Goal: Contribute content: Contribute content

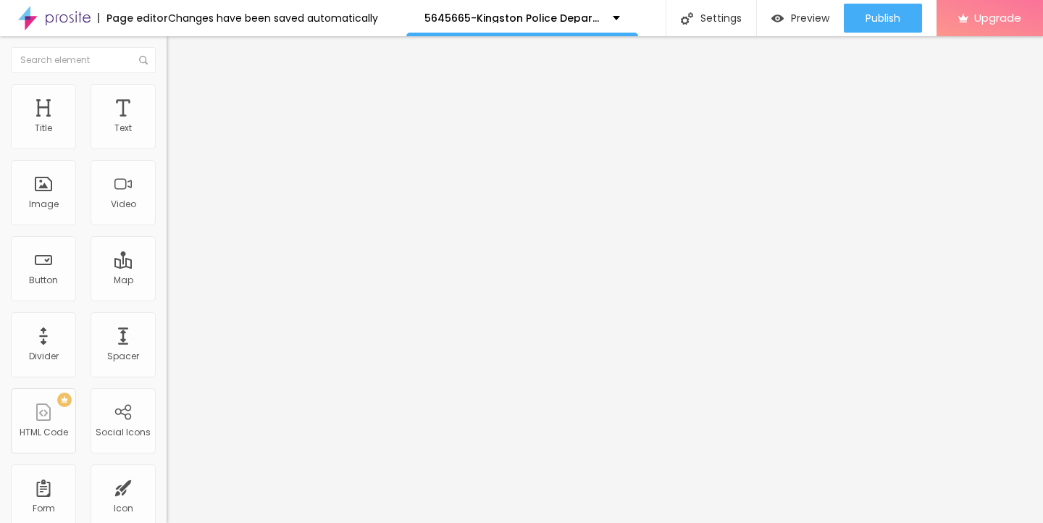
click at [167, 125] on span "Add image" at bounding box center [196, 118] width 59 height 12
click at [167, 94] on li "Style" at bounding box center [250, 91] width 167 height 14
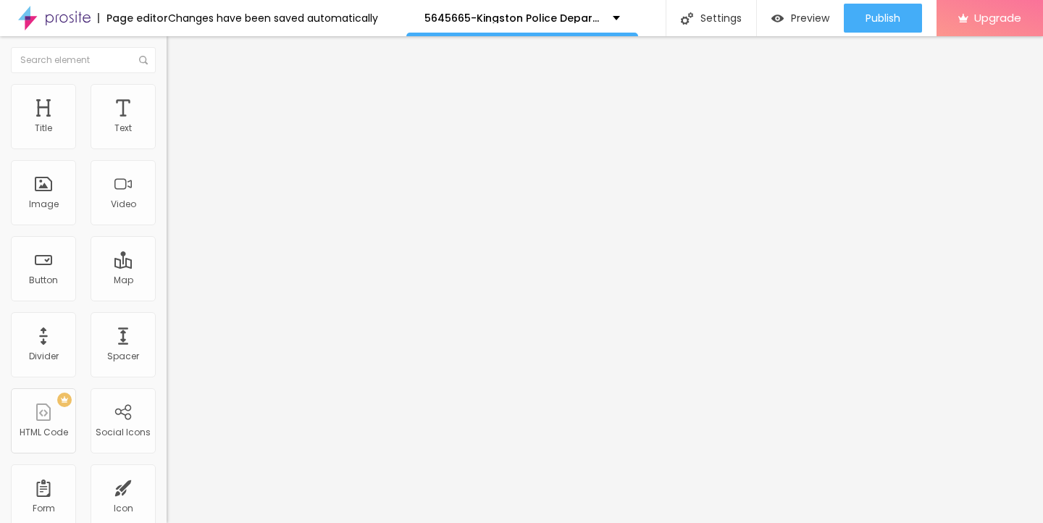
drag, startPoint x: 149, startPoint y: 151, endPoint x: 0, endPoint y: 154, distance: 149.2
click at [167, 154] on div "Size 100 px % 0 Border radius Shadow DISABLED Reset to default" at bounding box center [250, 258] width 167 height 290
type input "95"
type input "90"
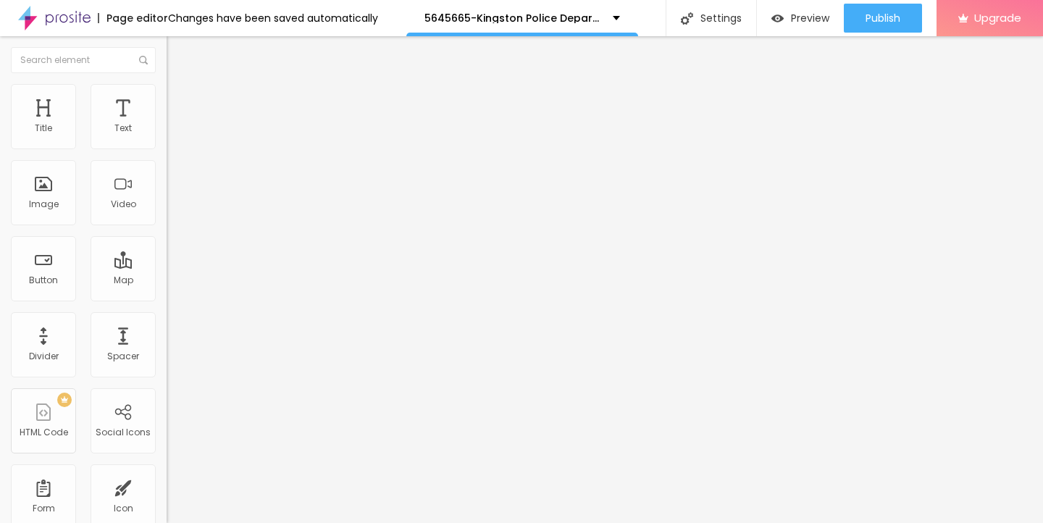
type input "90"
type input "80"
type input "65"
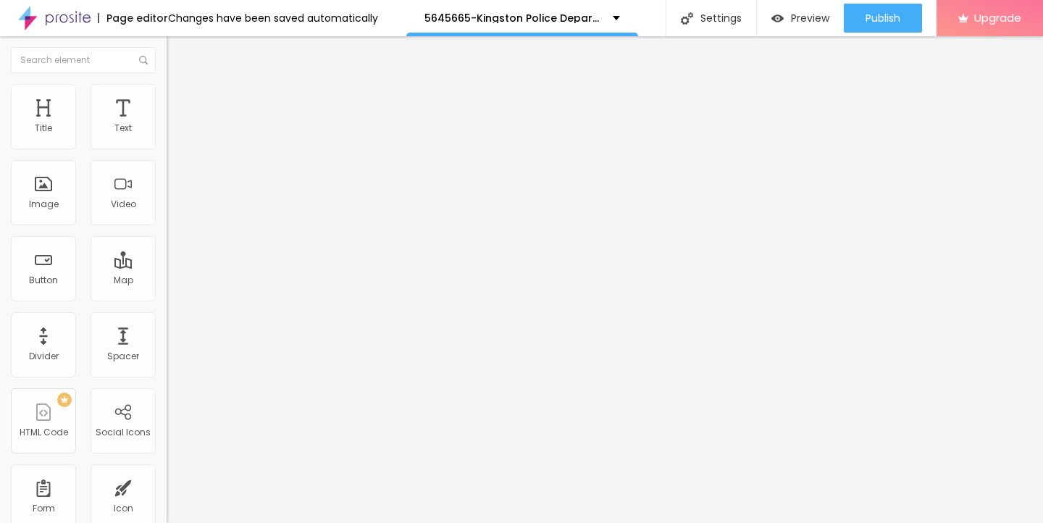
type input "50"
type input "25"
type input "15"
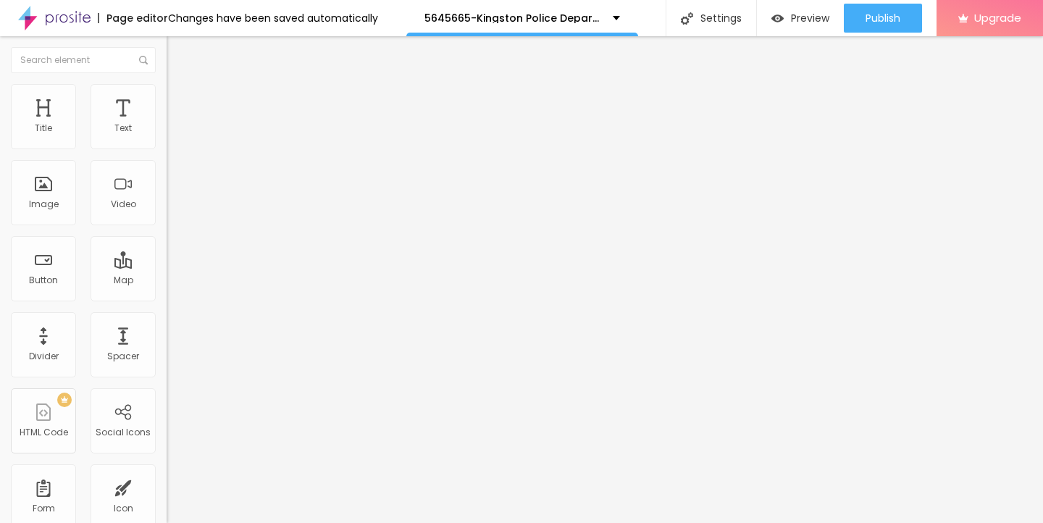
type input "15"
type input "10"
drag, startPoint x: 151, startPoint y: 151, endPoint x: 0, endPoint y: 154, distance: 150.7
type input "10"
click at [167, 148] on input "range" at bounding box center [213, 143] width 93 height 12
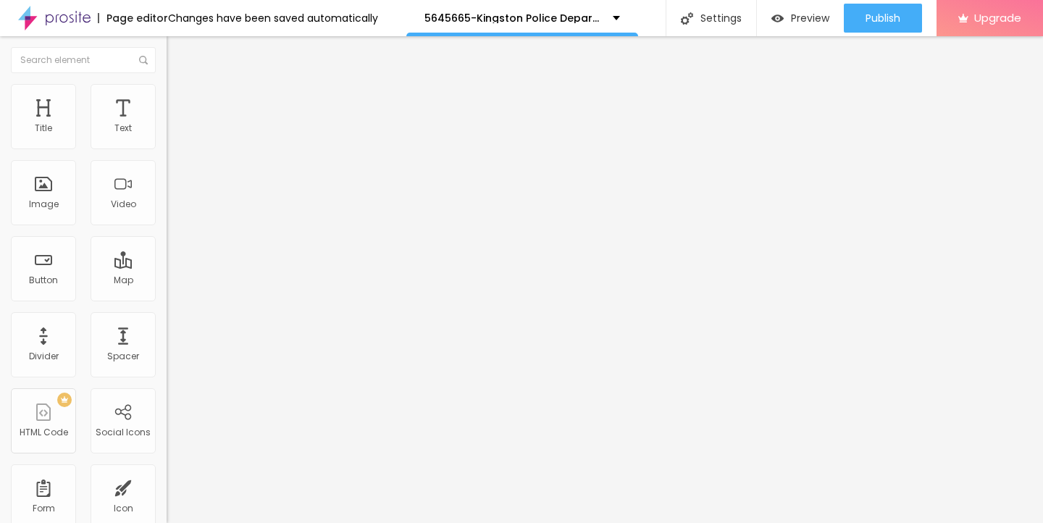
click at [177, 55] on img "button" at bounding box center [183, 53] width 12 height 12
click at [172, 135] on icon "button" at bounding box center [176, 130] width 9 height 9
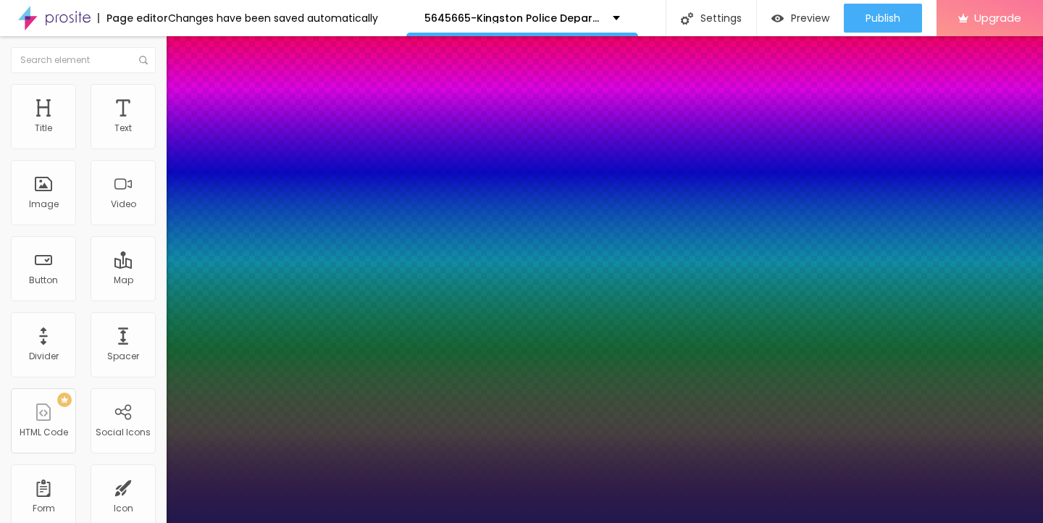
type input "1"
type input "14"
type input "1"
type input "15"
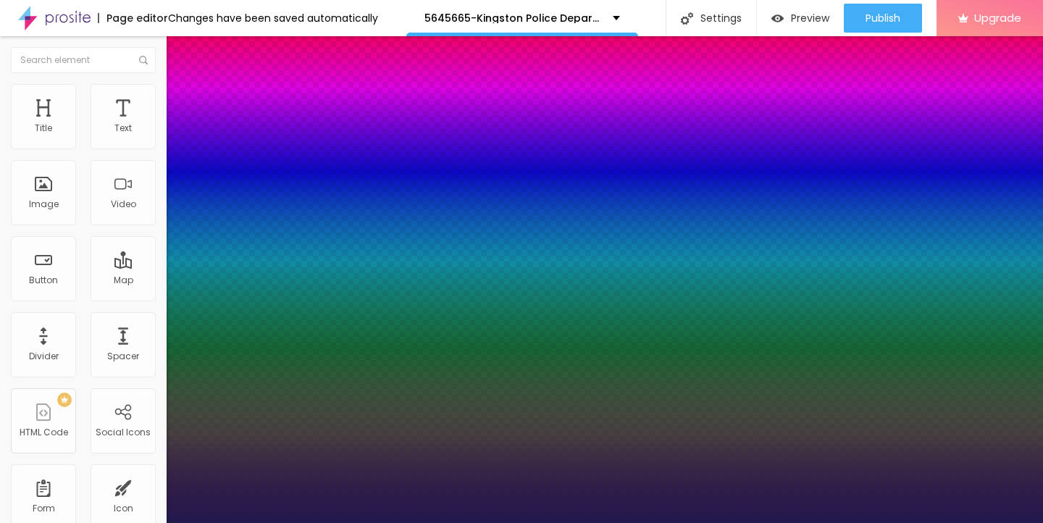
type input "15"
type input "1"
type input "16"
type input "1"
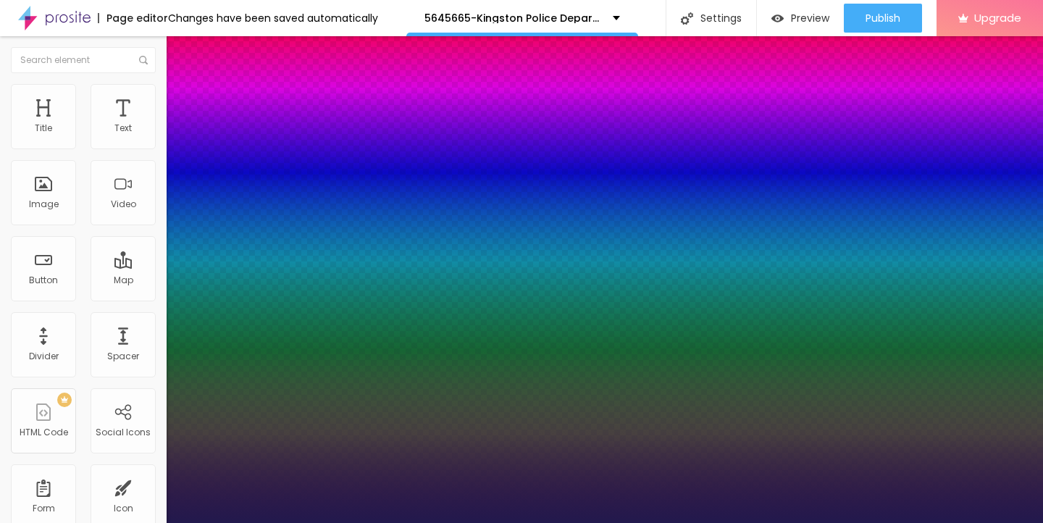
type input "17"
type input "1"
type input "18"
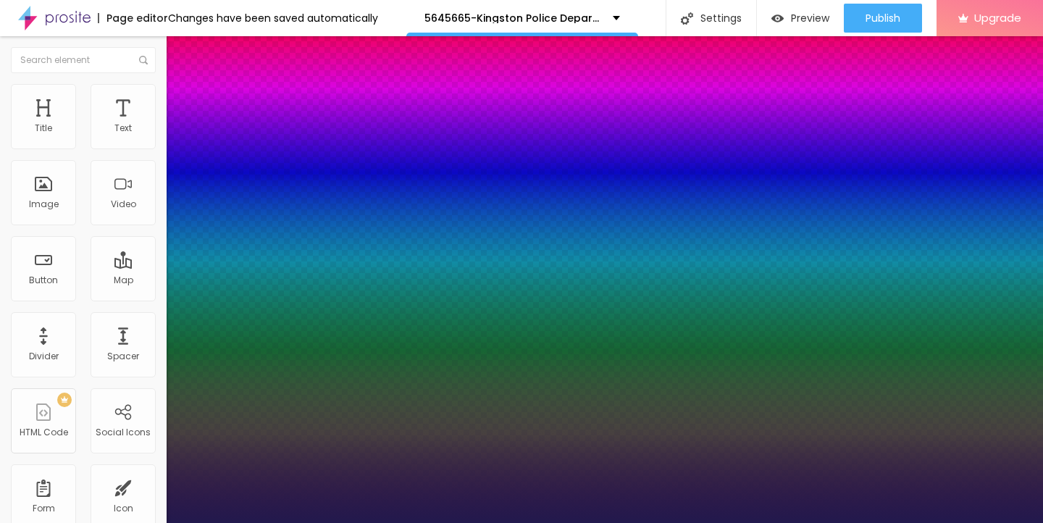
type input "1"
type input "19"
type input "1"
type input "20"
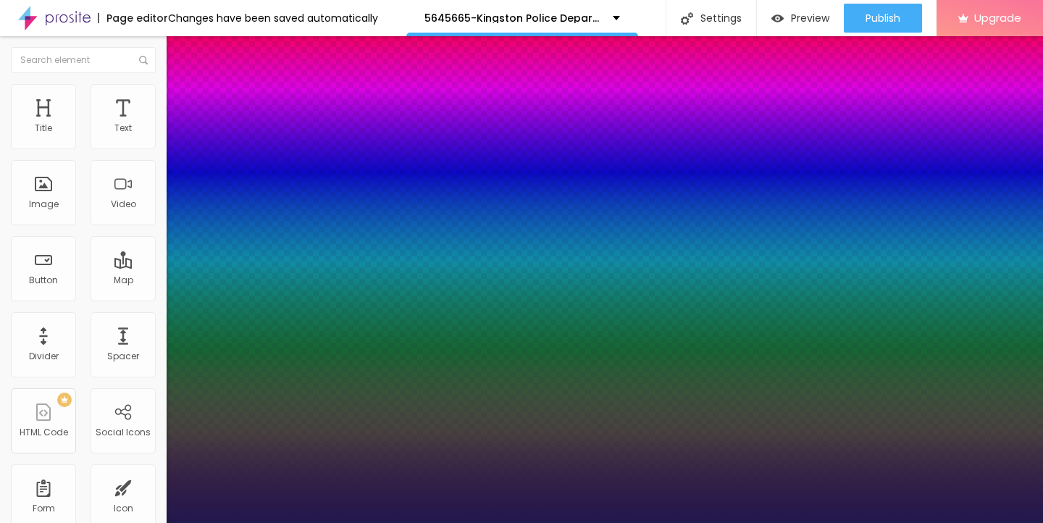
type input "20"
type input "1"
type input "21"
type input "1"
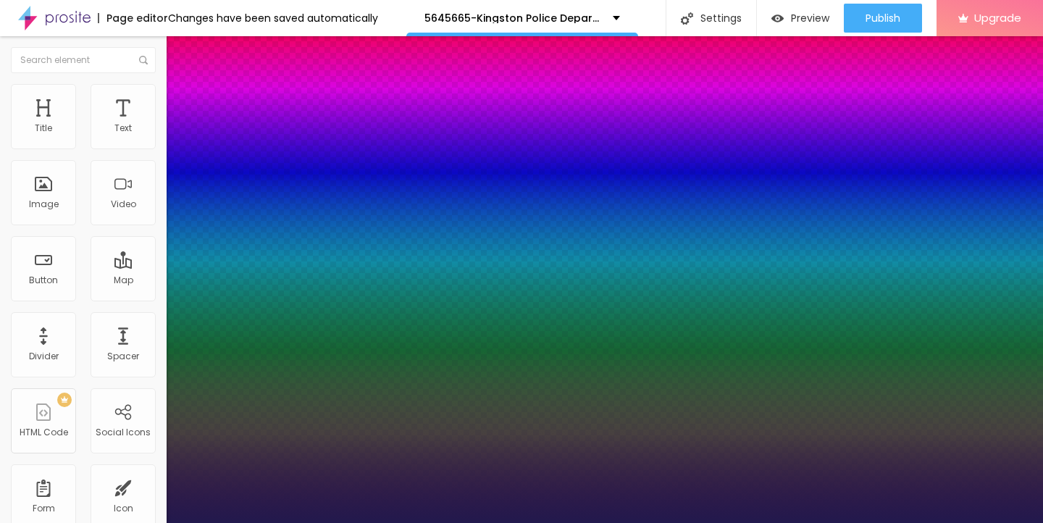
type input "22"
type input "1"
type input "23"
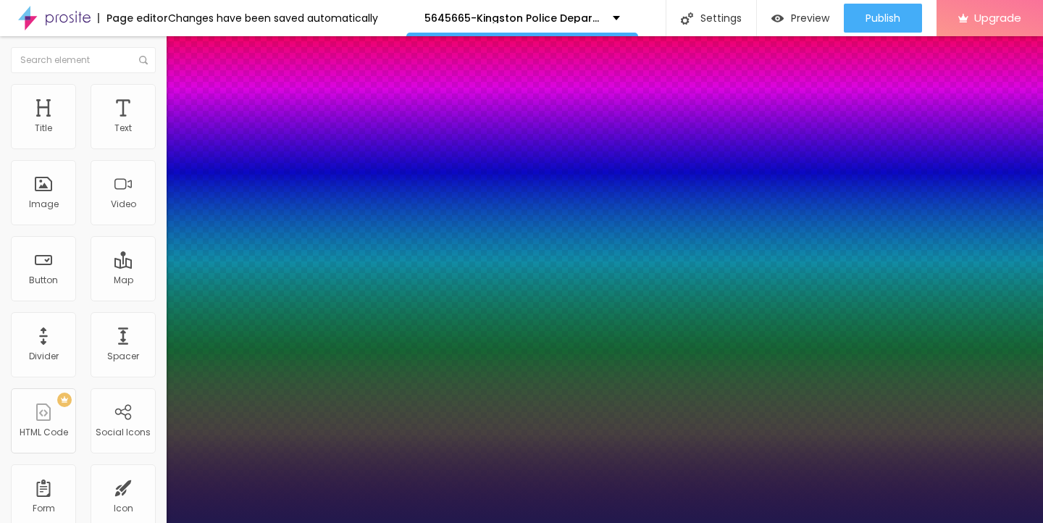
type input "1"
type input "24"
type input "1"
type input "25"
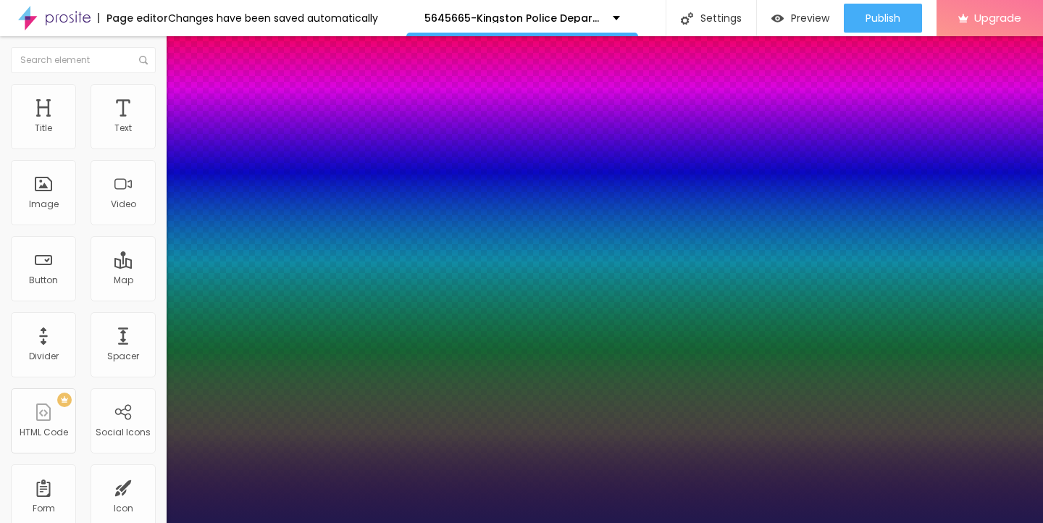
type input "25"
type input "1"
type input "26"
type input "1"
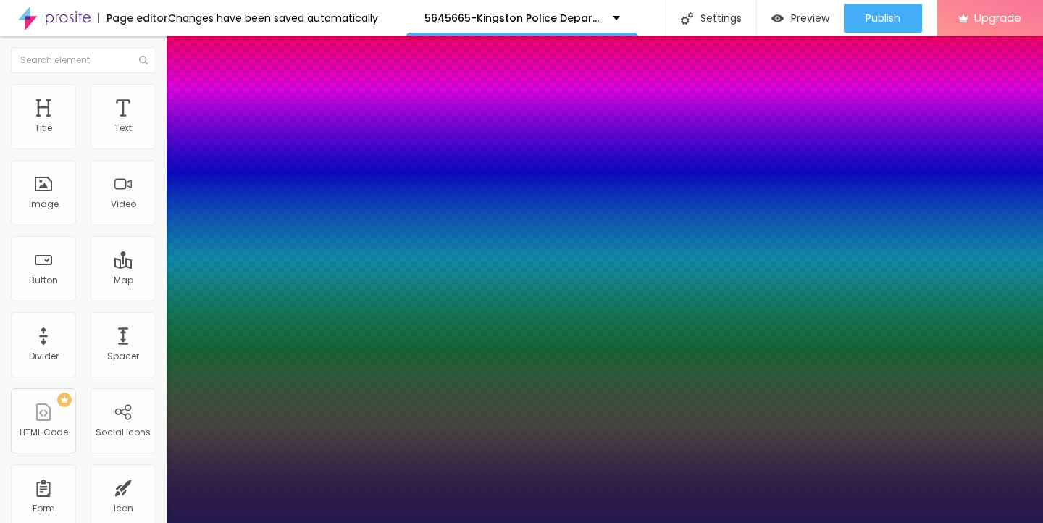
type input "27"
type input "1"
type input "26"
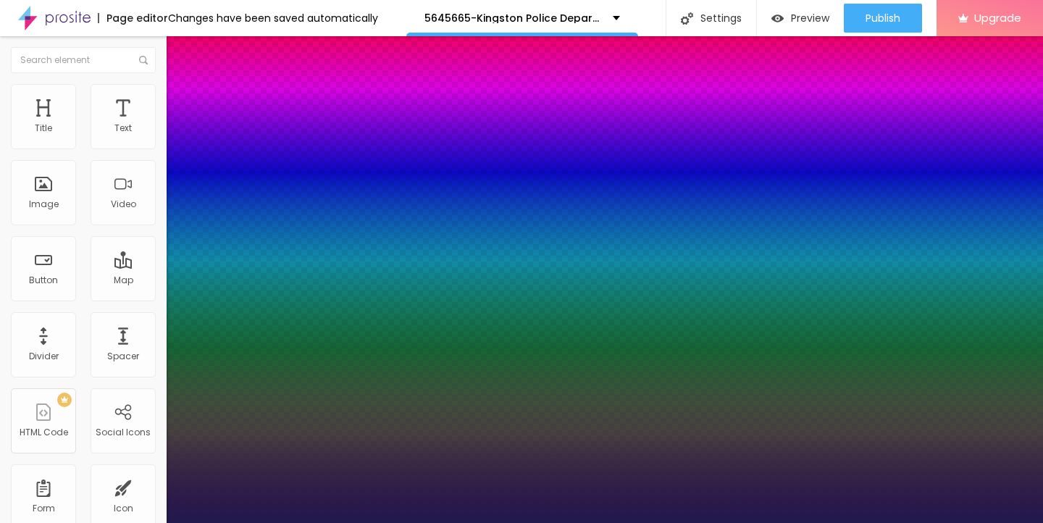
type input "1"
type input "25"
type input "1"
drag, startPoint x: 193, startPoint y: 243, endPoint x: 206, endPoint y: 243, distance: 12.3
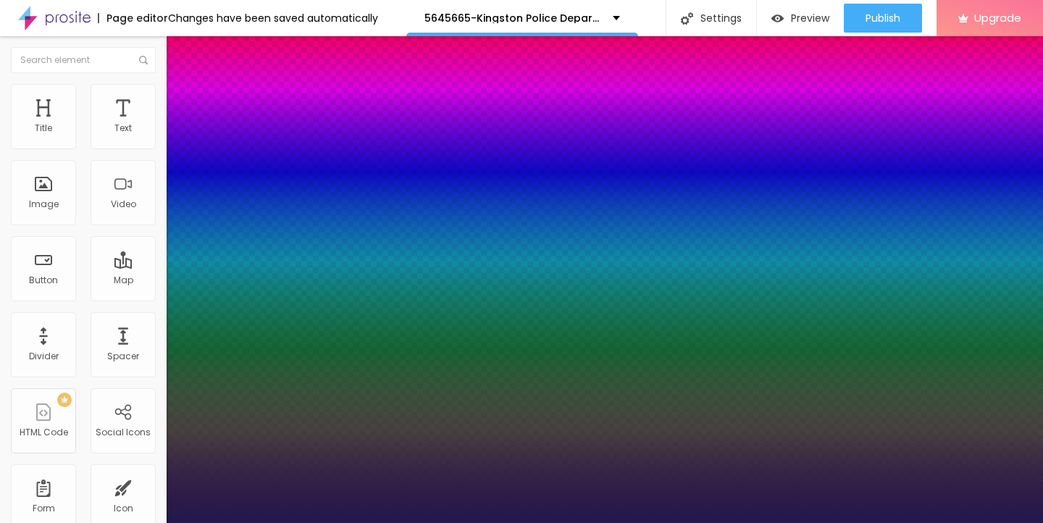
type input "25"
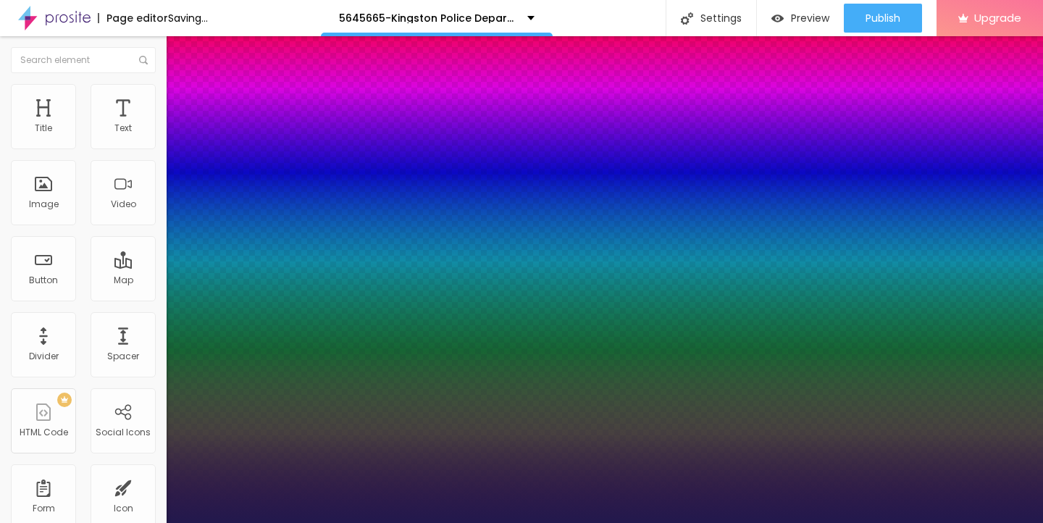
type input "1"
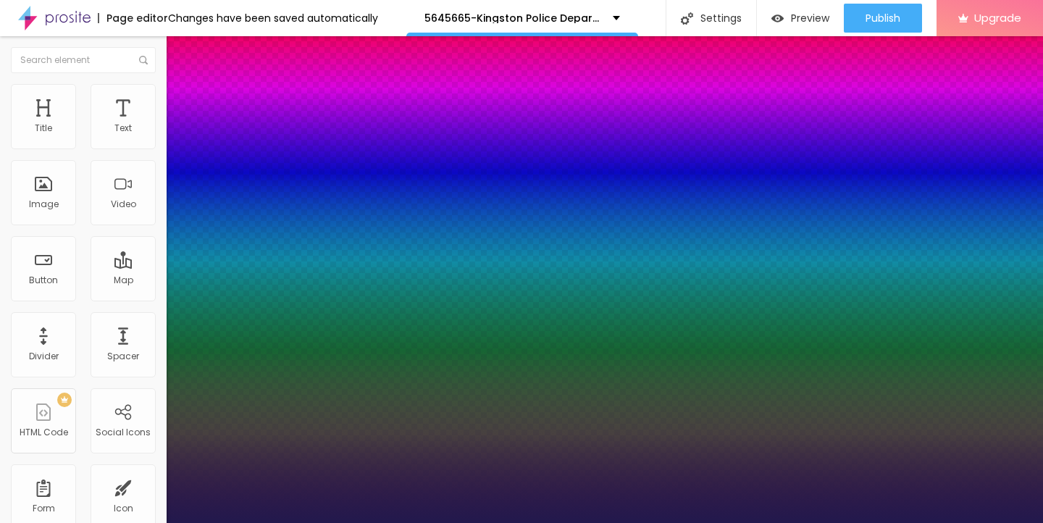
click at [486, 522] on div at bounding box center [521, 523] width 1043 height 0
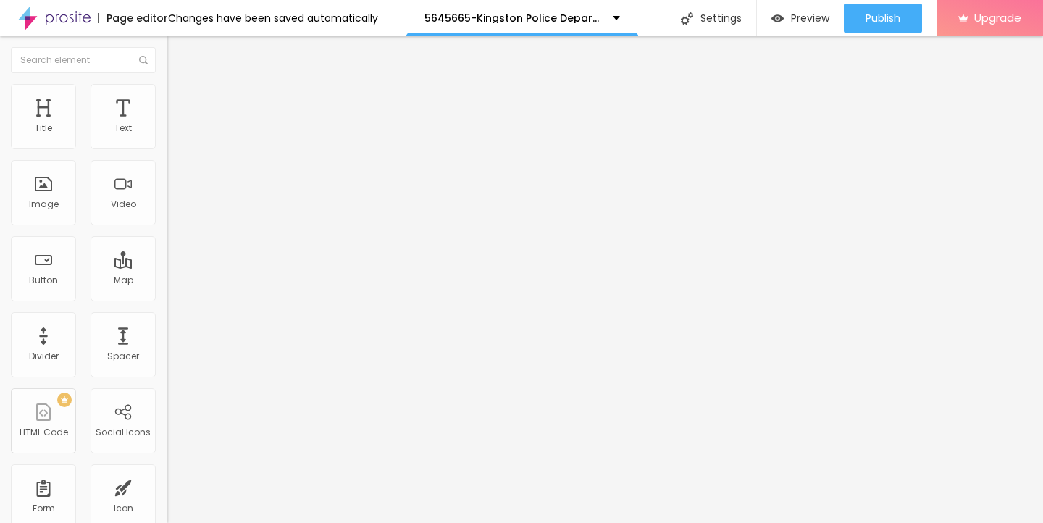
click at [177, 51] on div "Edit Text" at bounding box center [210, 53] width 66 height 12
drag, startPoint x: 70, startPoint y: 162, endPoint x: 0, endPoint y: 162, distance: 70.2
click at [167, 162] on div "Text Click me Align Size Default Small Default Big Link URL https:// Open in ne…" at bounding box center [250, 218] width 167 height 211
paste input "→ VIEW DOCUMENT HERE"
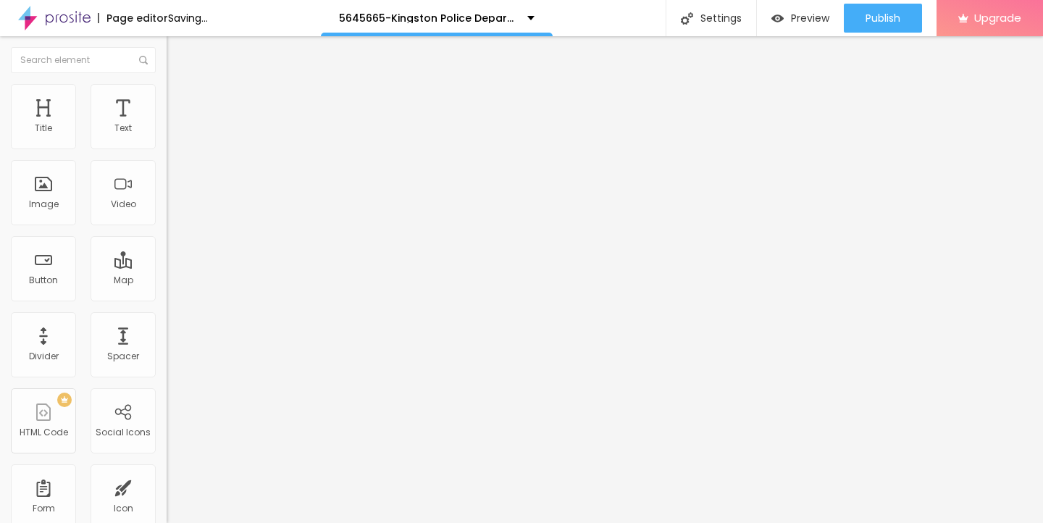
type input "→ VIEW DOCUMENT HERE"
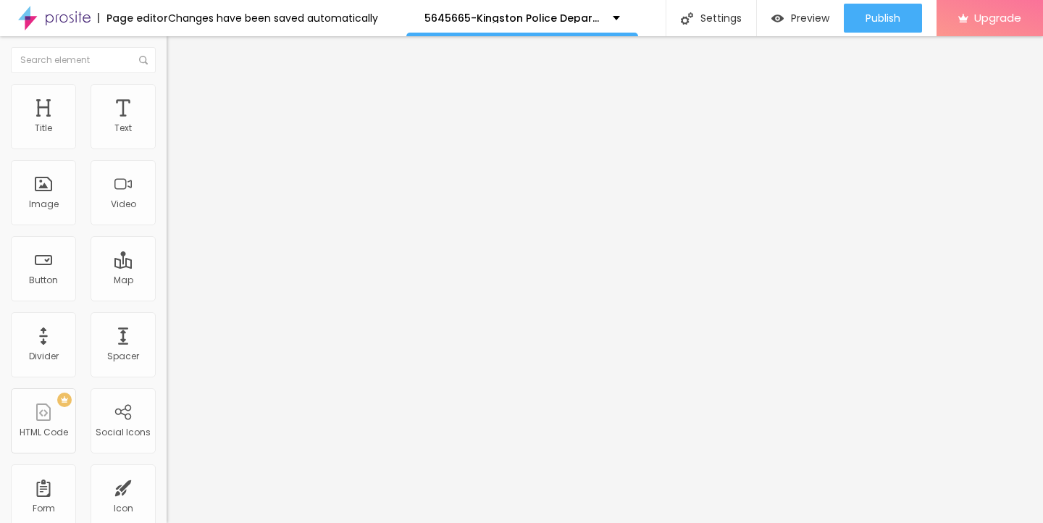
drag, startPoint x: 69, startPoint y: 301, endPoint x: 0, endPoint y: 300, distance: 68.8
click at [167, 300] on div "Text → VIEW DOCUMENT HERE Align Size Default Small Default Big Link URL https:/…" at bounding box center [250, 218] width 167 height 211
paste input "[DOMAIN_NAME]"
type input "[URL][DOMAIN_NAME]"
click at [167, 91] on img at bounding box center [173, 90] width 13 height 13
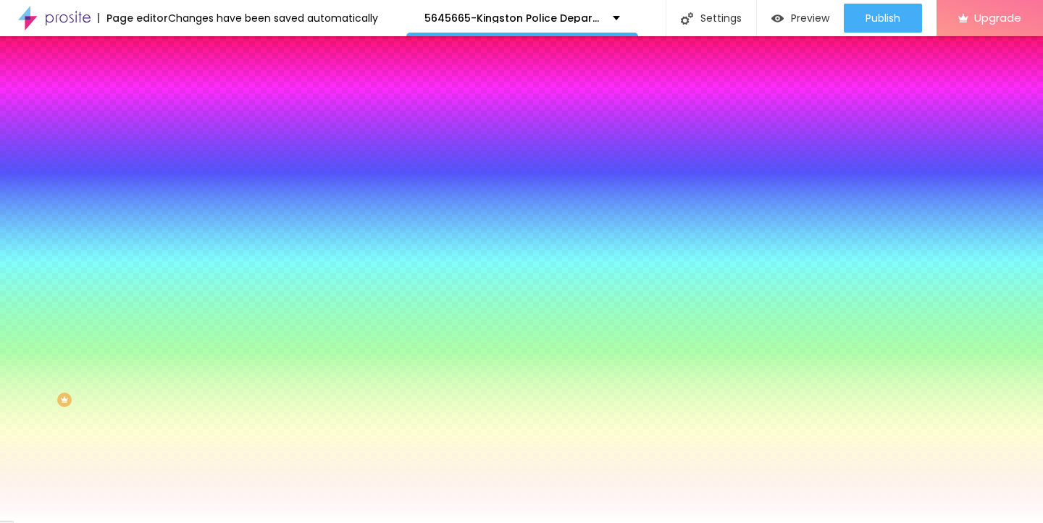
click at [167, 177] on button "button" at bounding box center [177, 184] width 20 height 15
type input "17"
type input "18"
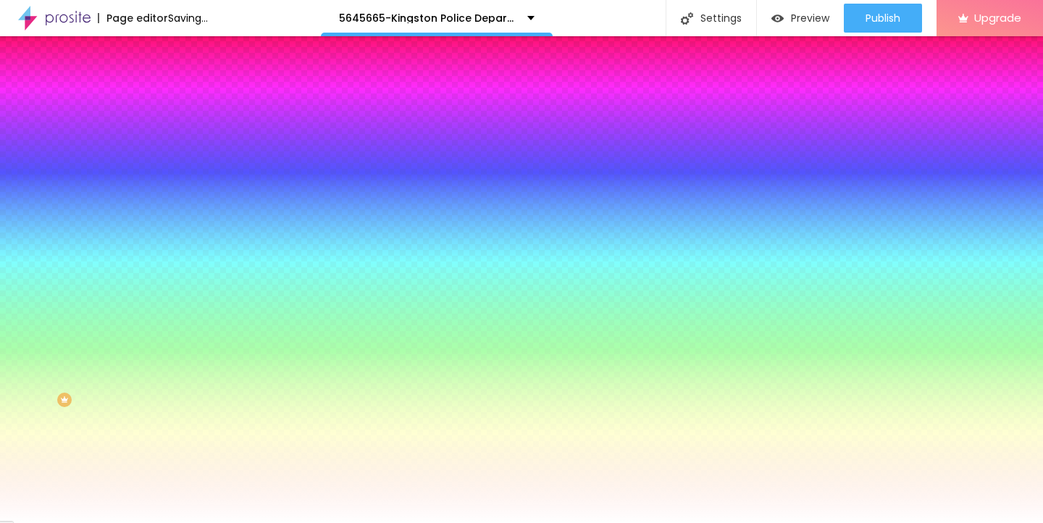
type input "19"
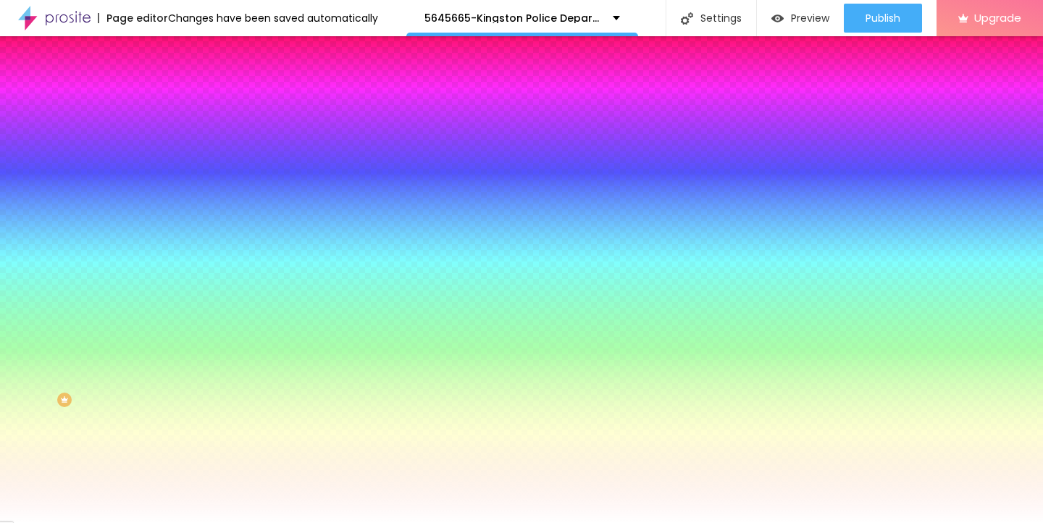
type input "20"
type input "21"
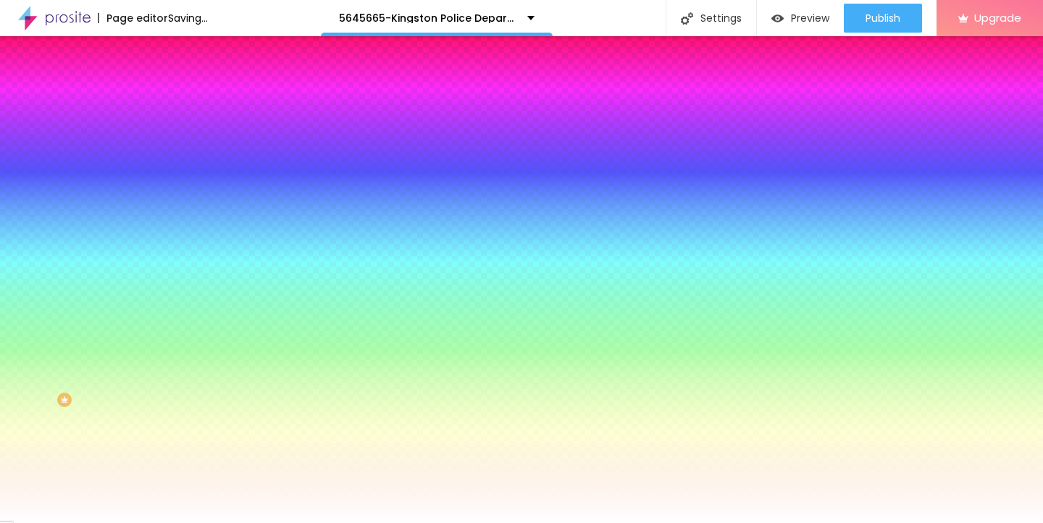
type input "22"
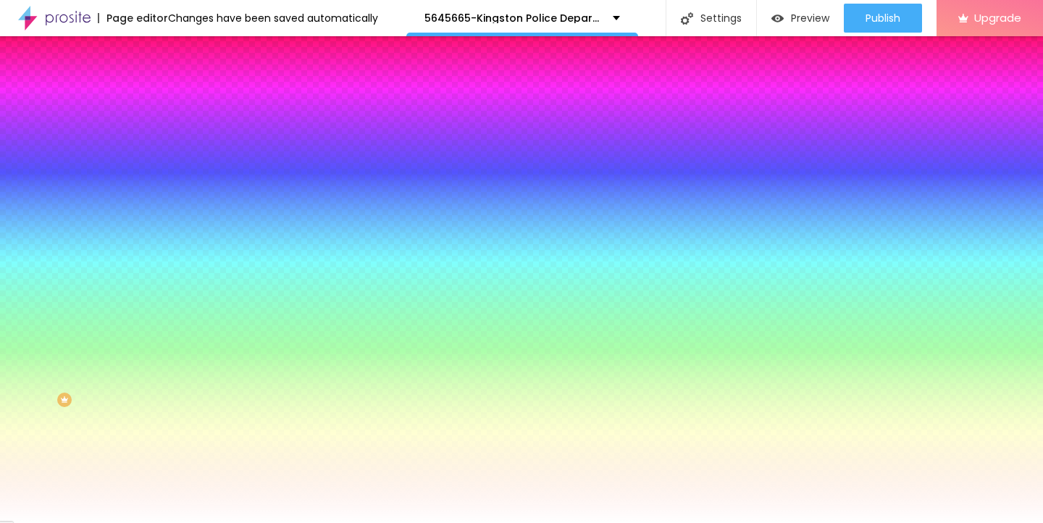
drag, startPoint x: 219, startPoint y: 277, endPoint x: 245, endPoint y: 276, distance: 25.4
type input "22"
click at [469, 522] on div at bounding box center [521, 523] width 1043 height 0
click at [177, 47] on img "button" at bounding box center [183, 53] width 12 height 12
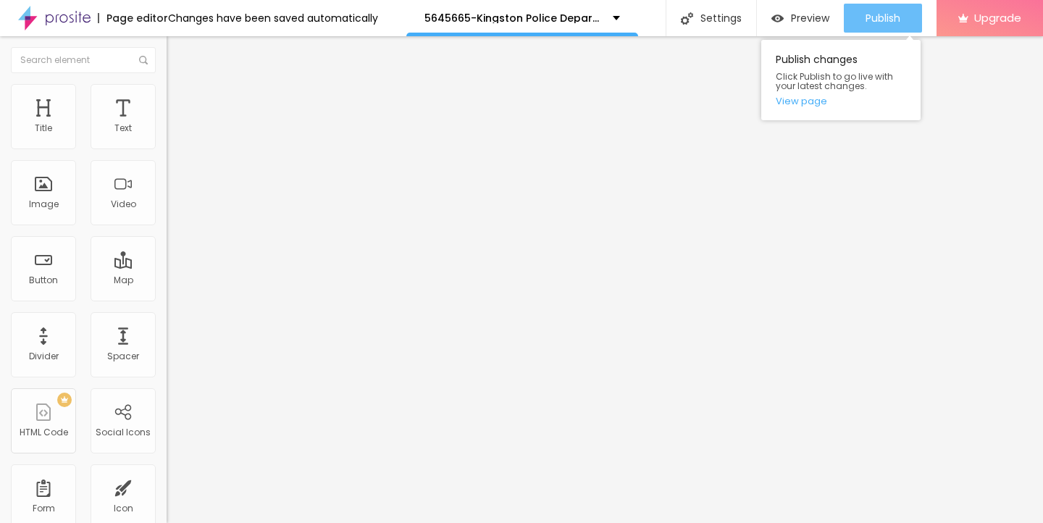
click at [879, 15] on span "Publish" at bounding box center [882, 18] width 35 height 12
